Goal: Book appointment/travel/reservation

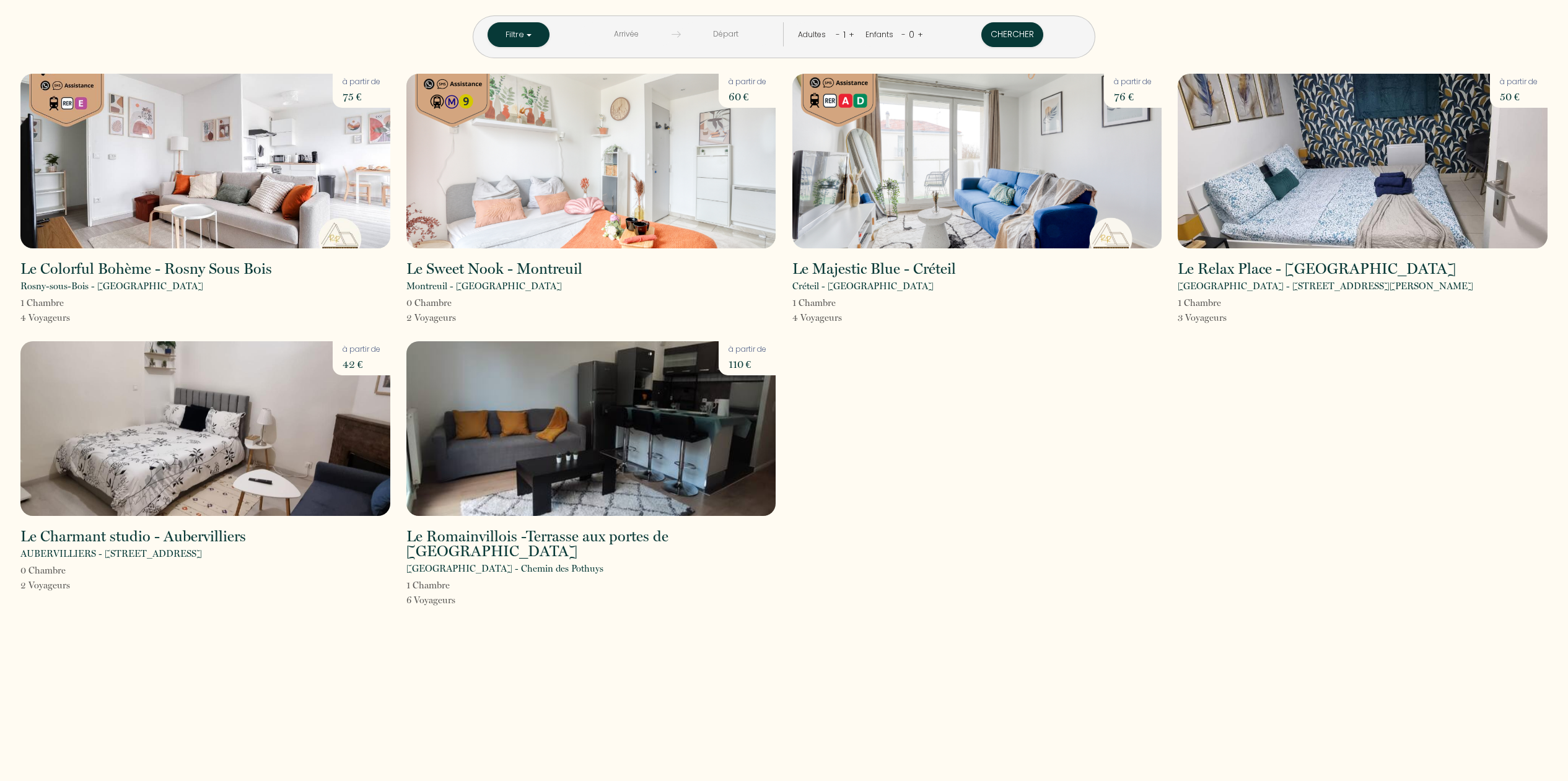
click at [632, 30] on input "text" at bounding box center [626, 34] width 91 height 24
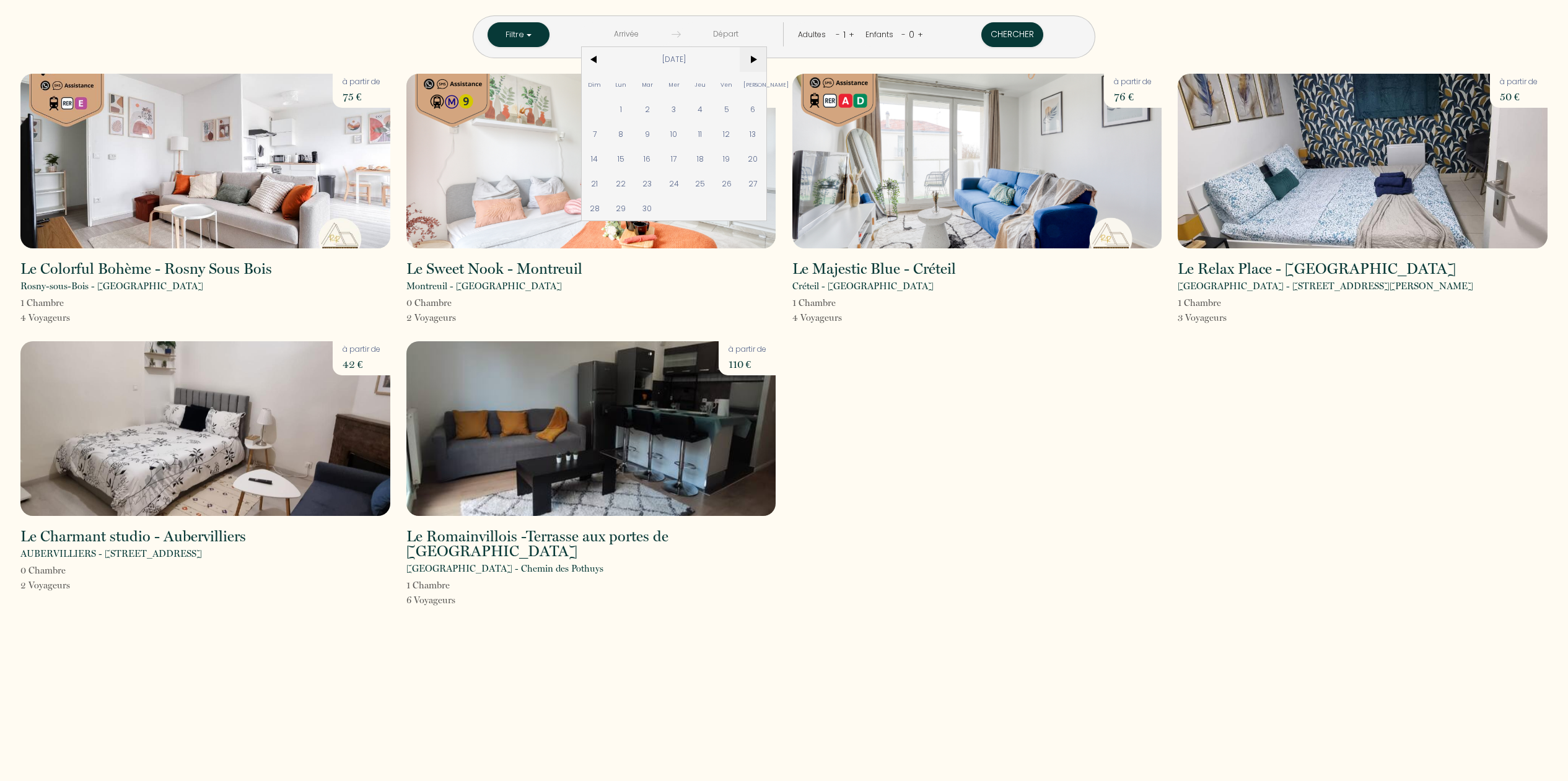
click at [763, 58] on span ">" at bounding box center [753, 59] width 27 height 25
click at [726, 184] on span "24" at bounding box center [726, 183] width 27 height 25
type input "[DATE]"
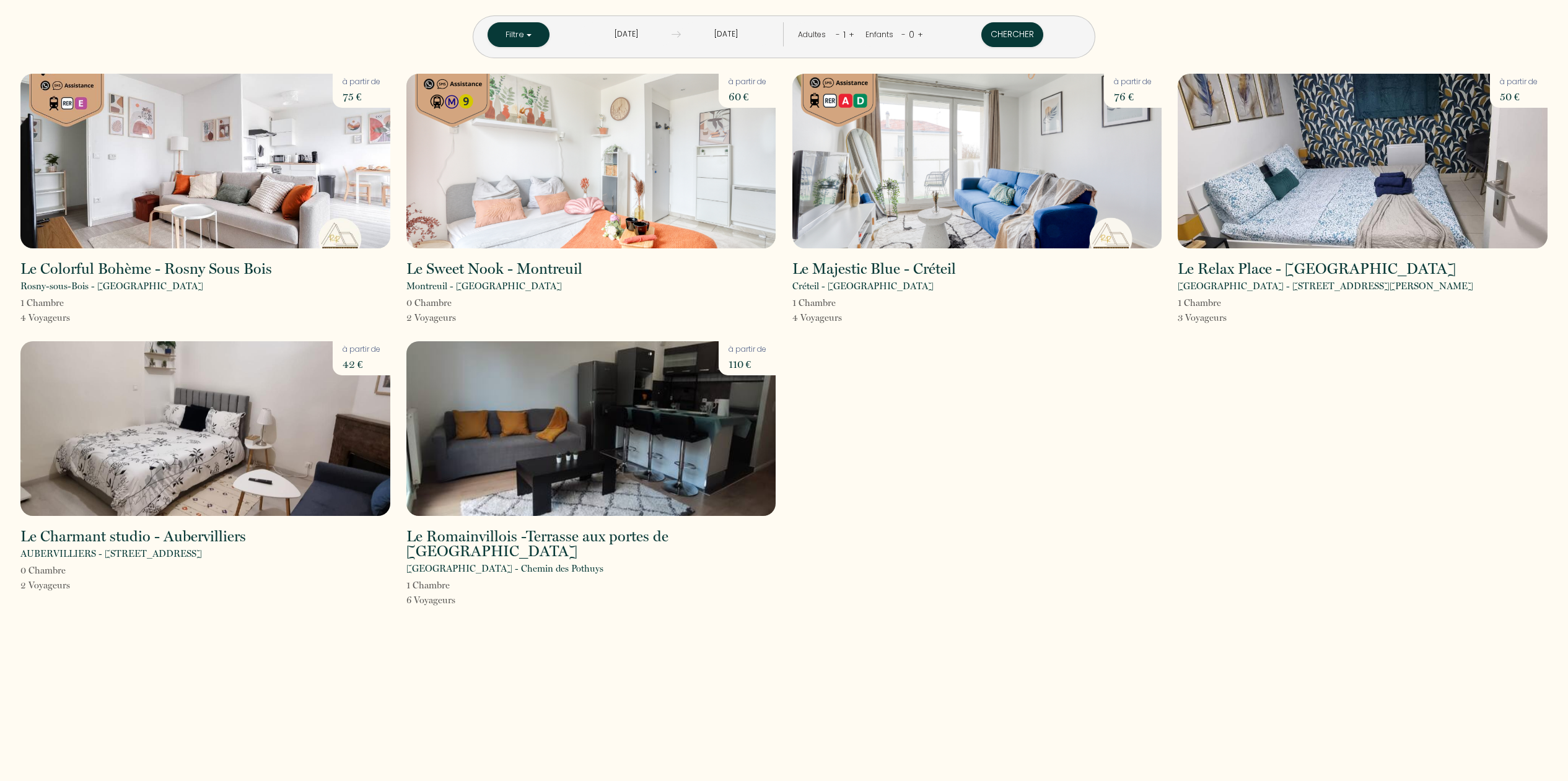
click at [732, 33] on input "[DATE]" at bounding box center [726, 34] width 91 height 24
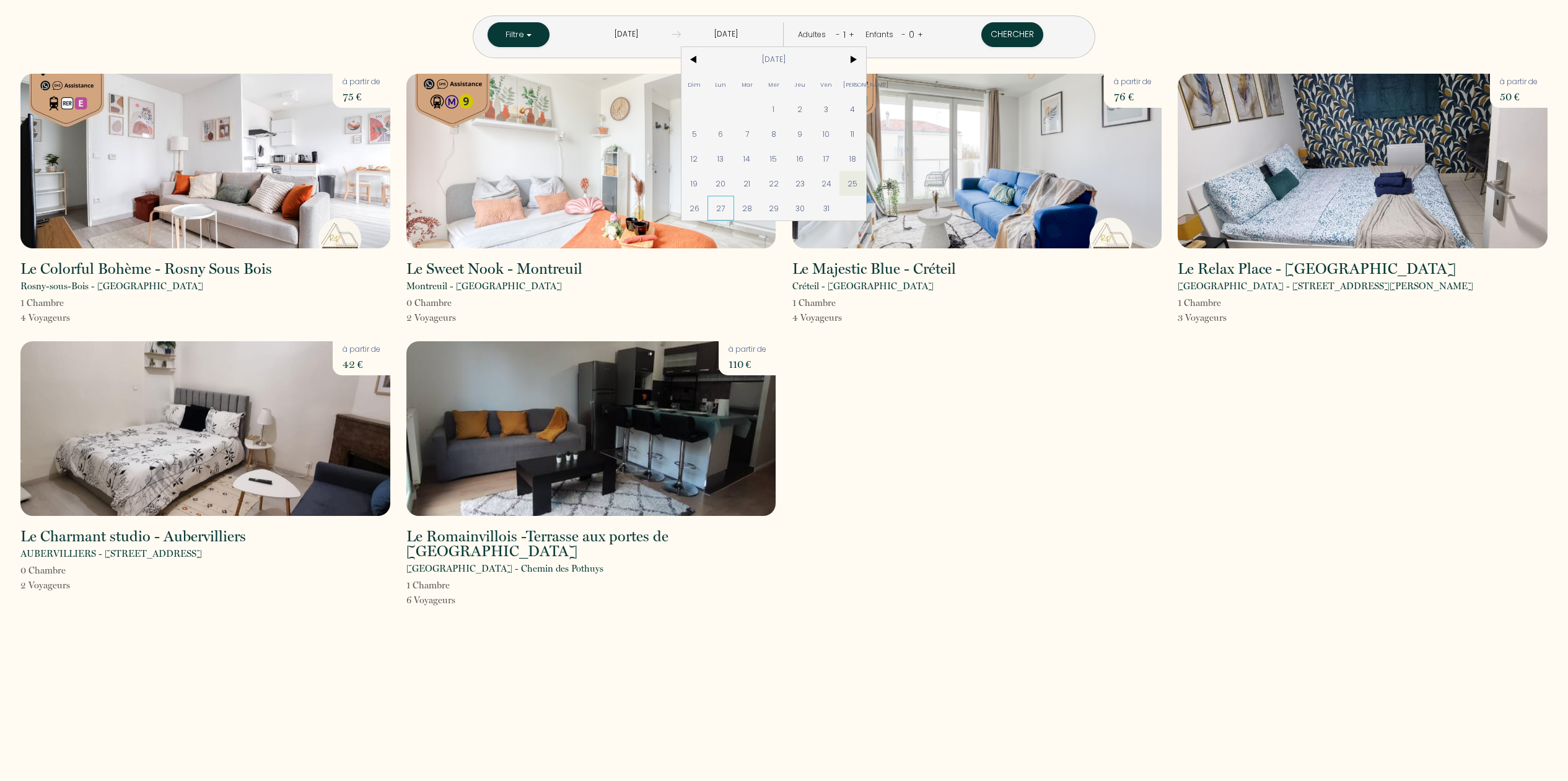
click at [719, 209] on span "27" at bounding box center [721, 208] width 27 height 25
type input "[DATE]"
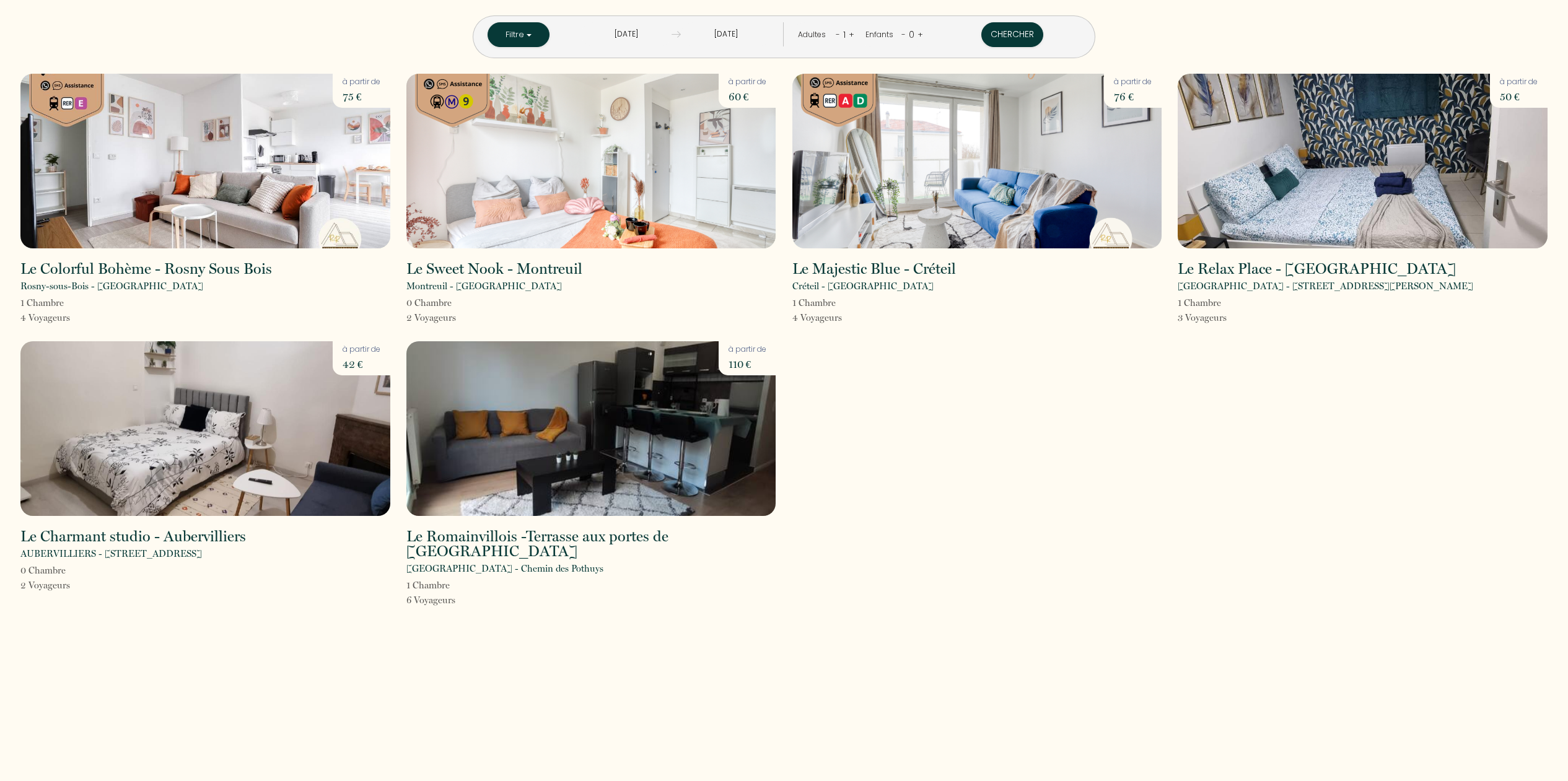
click at [850, 35] on link "+" at bounding box center [851, 34] width 5 height 12
click at [850, 35] on link "+" at bounding box center [852, 34] width 5 height 12
click at [918, 36] on link "+" at bounding box center [921, 34] width 5 height 12
click at [993, 37] on button "Chercher" at bounding box center [1012, 34] width 62 height 25
